Goal: Information Seeking & Learning: Learn about a topic

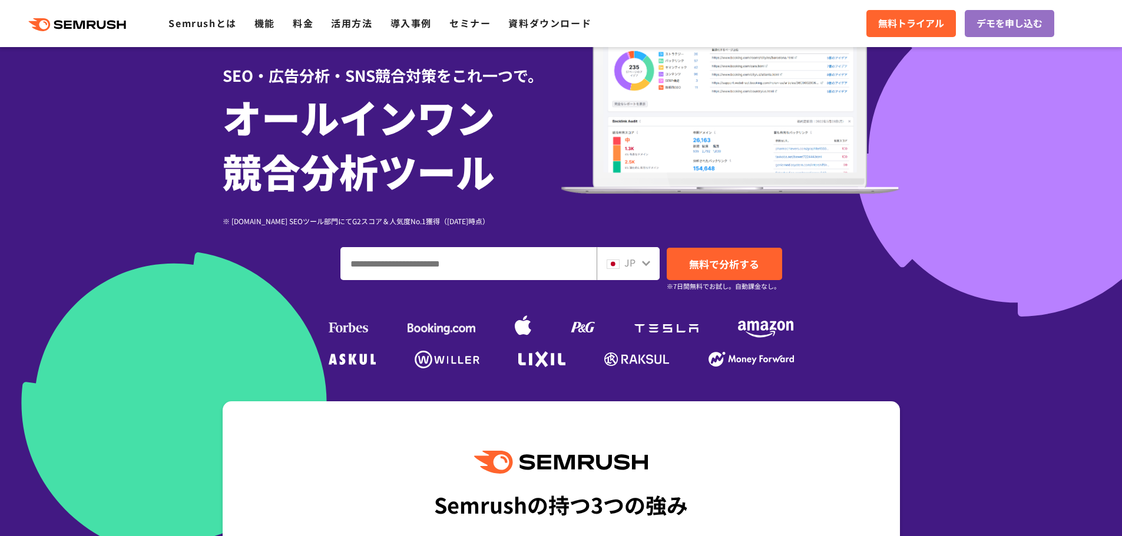
scroll to position [118, 0]
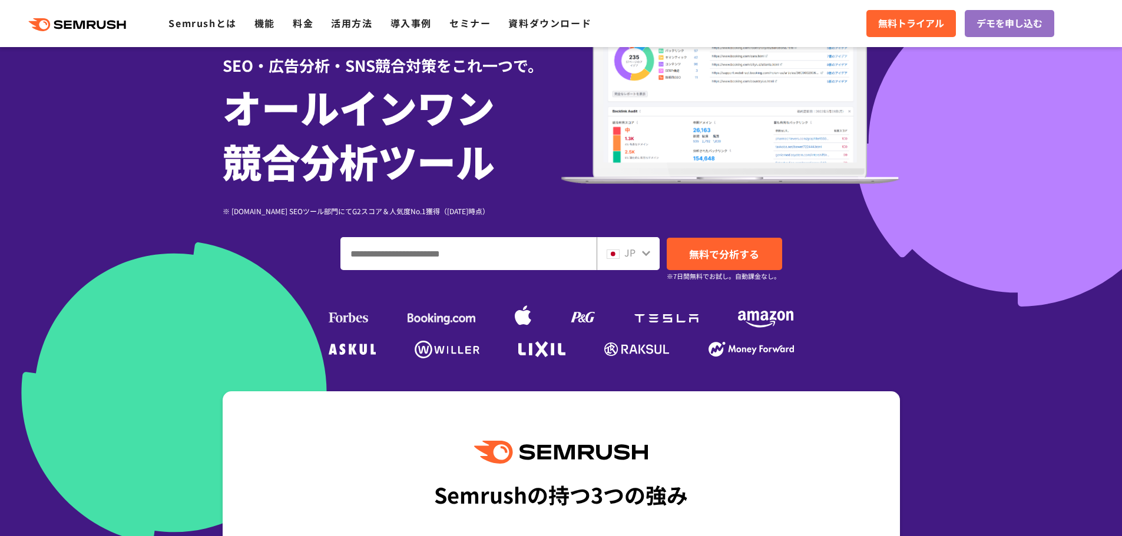
click at [425, 261] on input "ドメイン、キーワードまたはURLを入力してください" at bounding box center [468, 254] width 255 height 32
type input "*"
type input "**********"
click at [627, 263] on div "JP" at bounding box center [627, 253] width 63 height 33
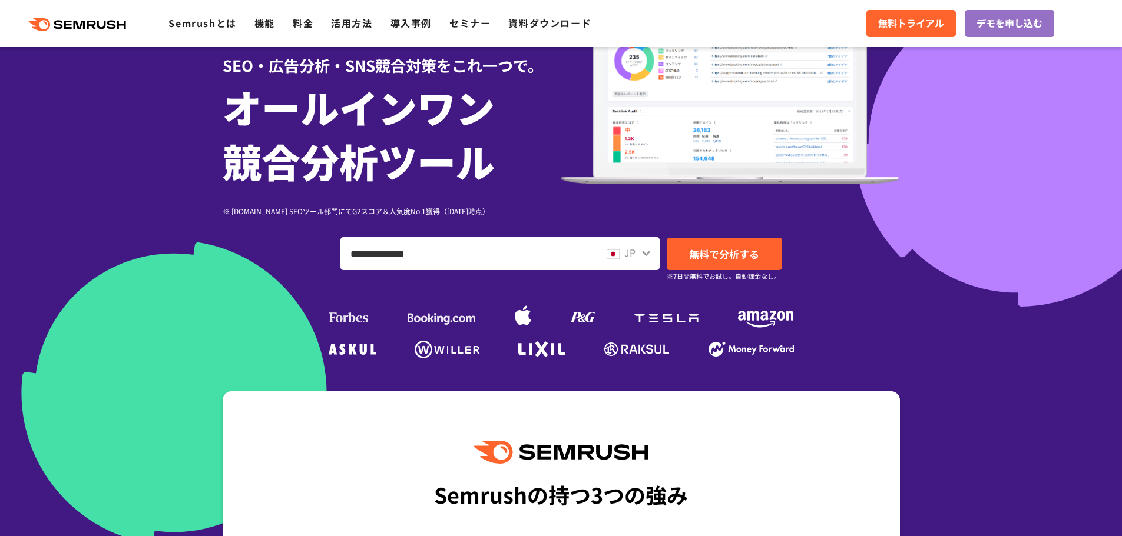
drag, startPoint x: 635, startPoint y: 250, endPoint x: 657, endPoint y: 253, distance: 21.4
click at [636, 250] on div "JP" at bounding box center [625, 253] width 38 height 15
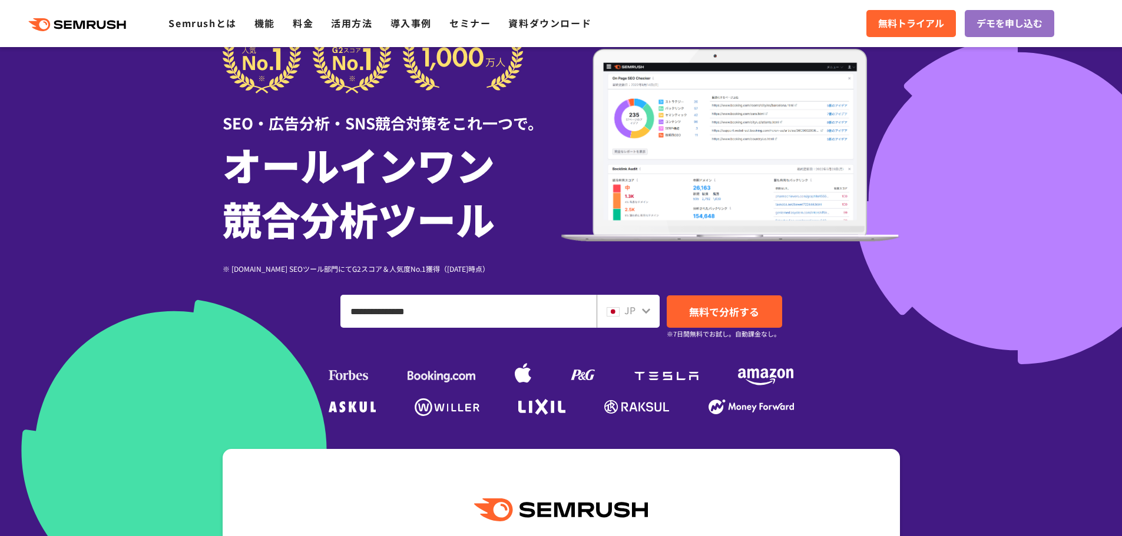
scroll to position [59, 0]
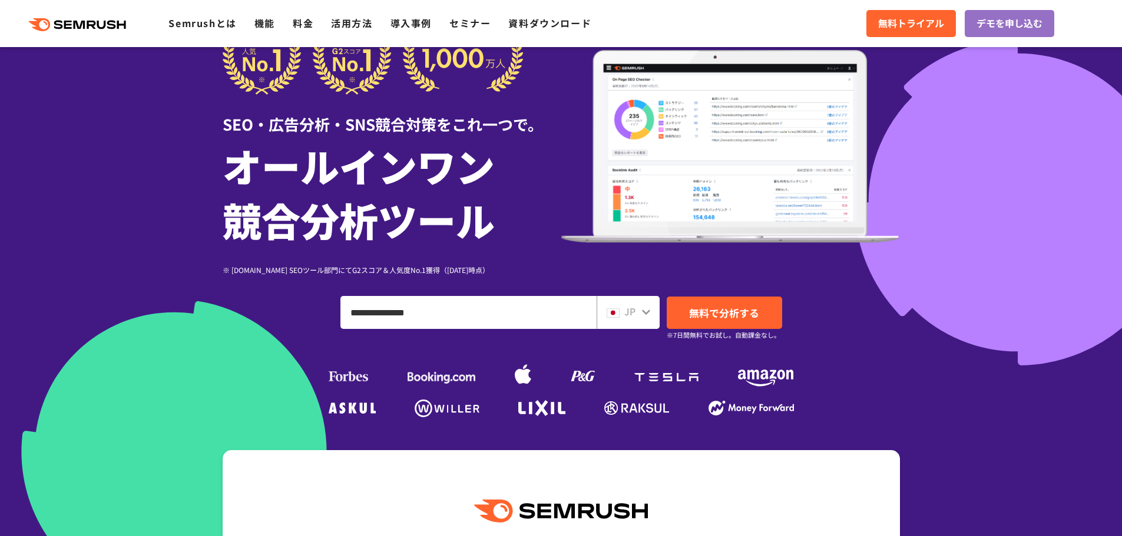
click at [643, 313] on icon at bounding box center [645, 311] width 9 height 9
click at [703, 307] on span "無料で分析する" at bounding box center [724, 313] width 70 height 15
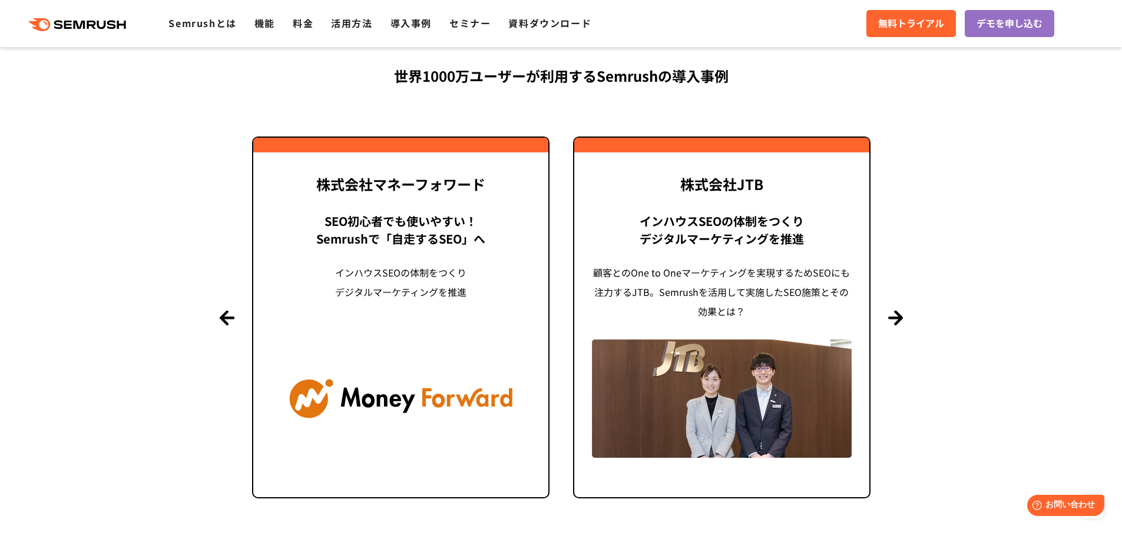
scroll to position [2826, 0]
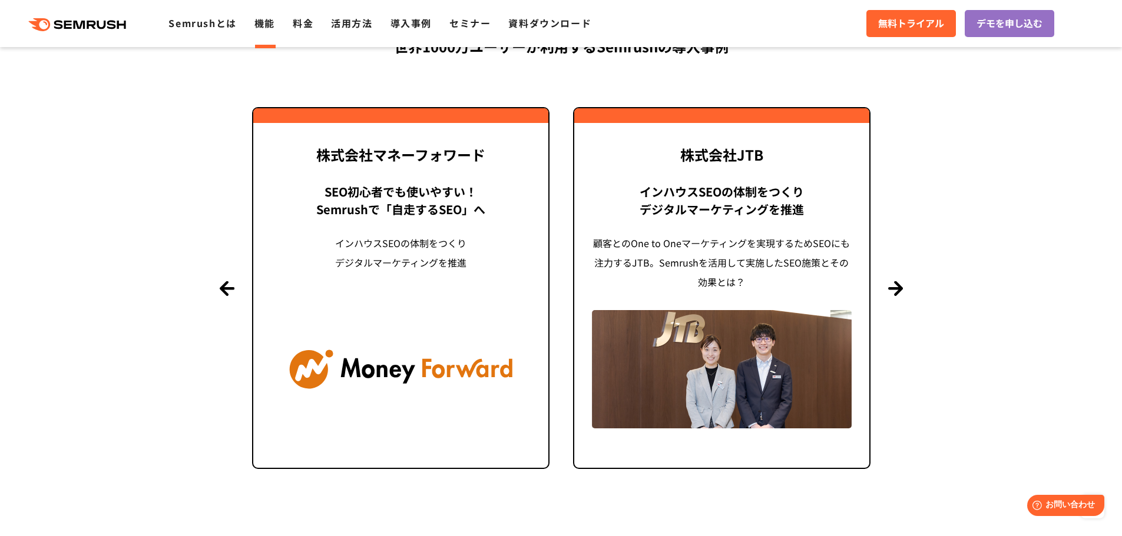
click at [259, 25] on link "機能" at bounding box center [264, 23] width 21 height 14
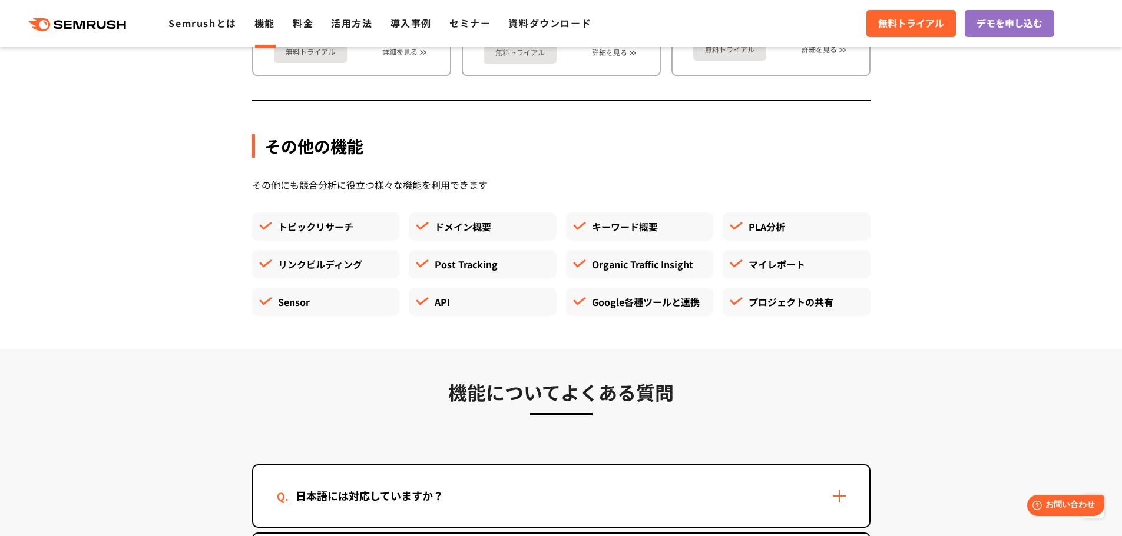
scroll to position [2932, 0]
